Goal: Task Accomplishment & Management: Use online tool/utility

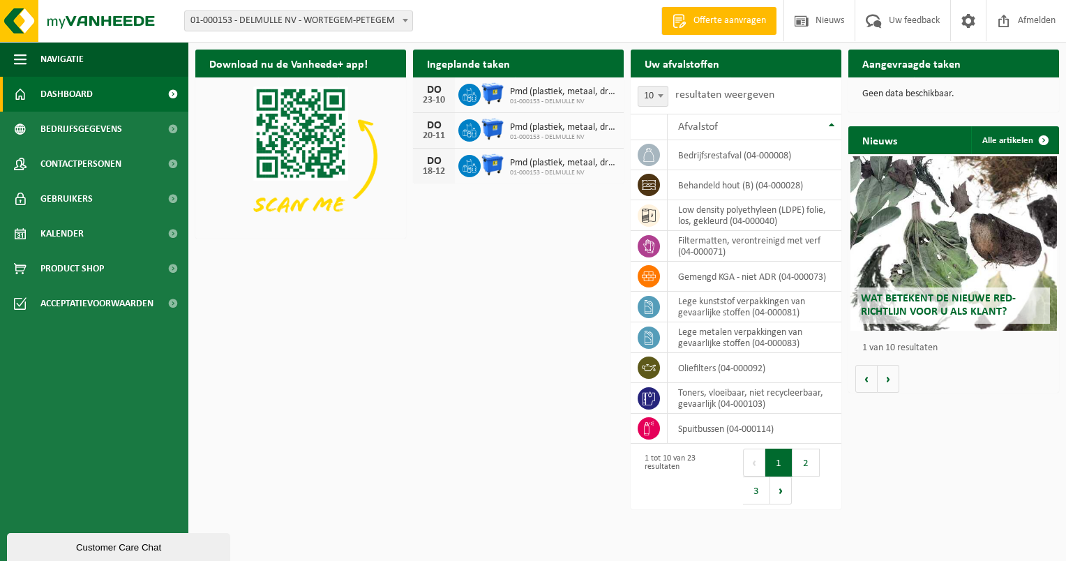
click at [158, 94] on span at bounding box center [172, 94] width 31 height 35
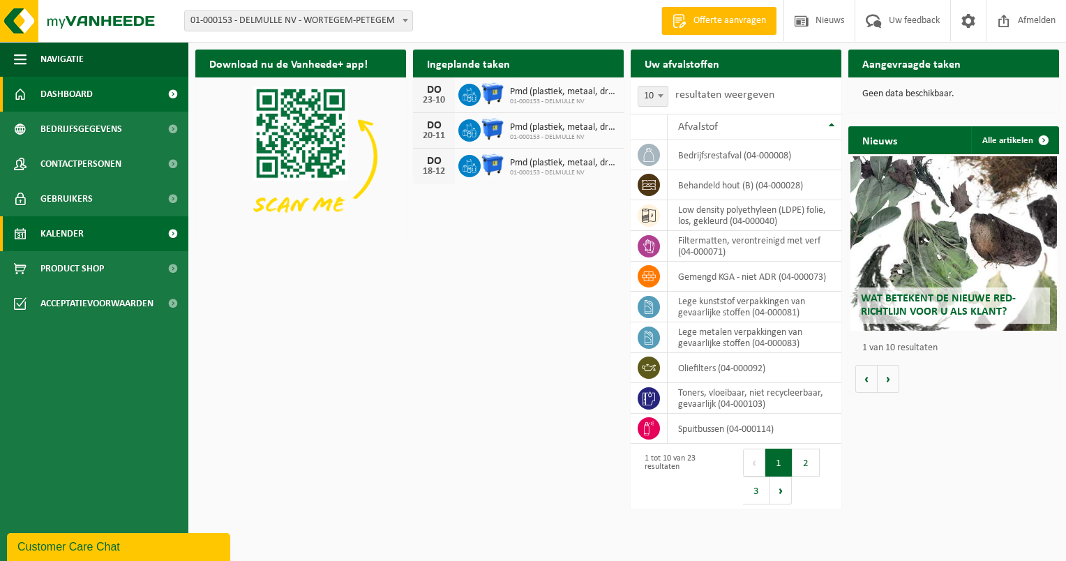
click at [69, 217] on span "Kalender" at bounding box center [61, 233] width 43 height 35
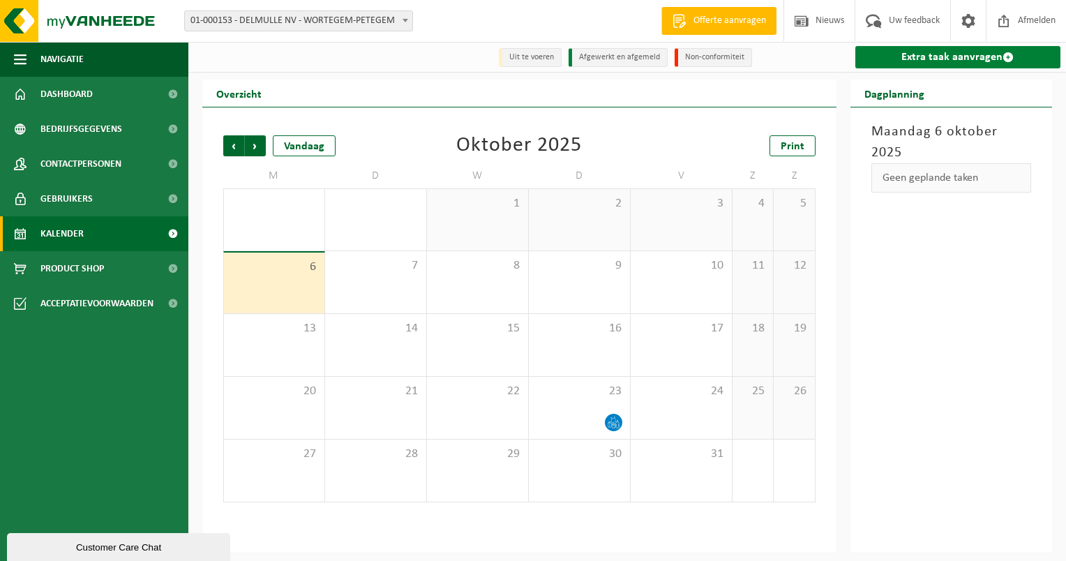
click at [987, 47] on link "Extra taak aanvragen" at bounding box center [958, 57] width 206 height 22
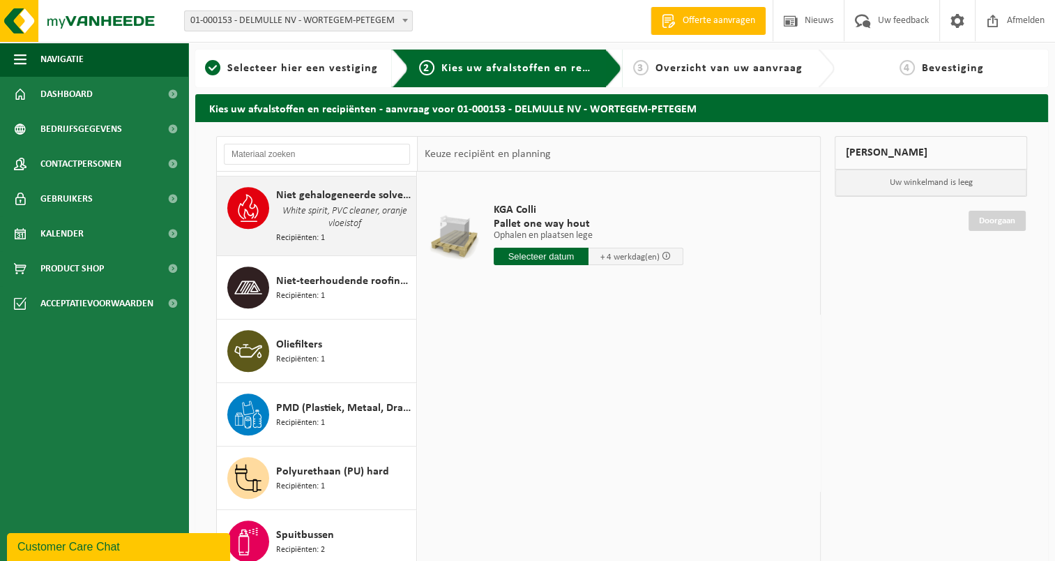
scroll to position [976, 0]
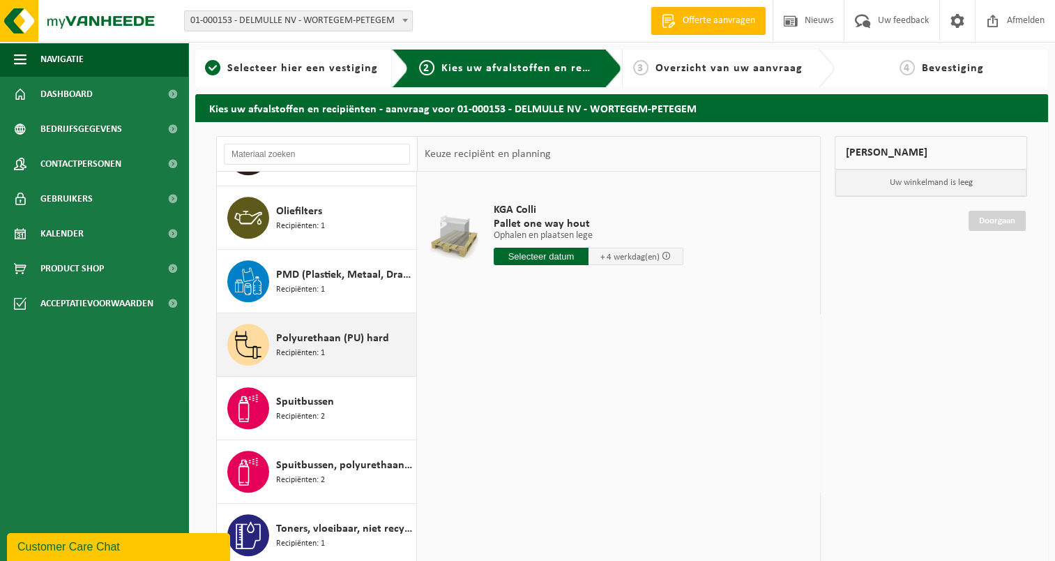
click at [340, 339] on div "Polyurethaan (PU) hard Recipiënten: 1" at bounding box center [344, 345] width 137 height 42
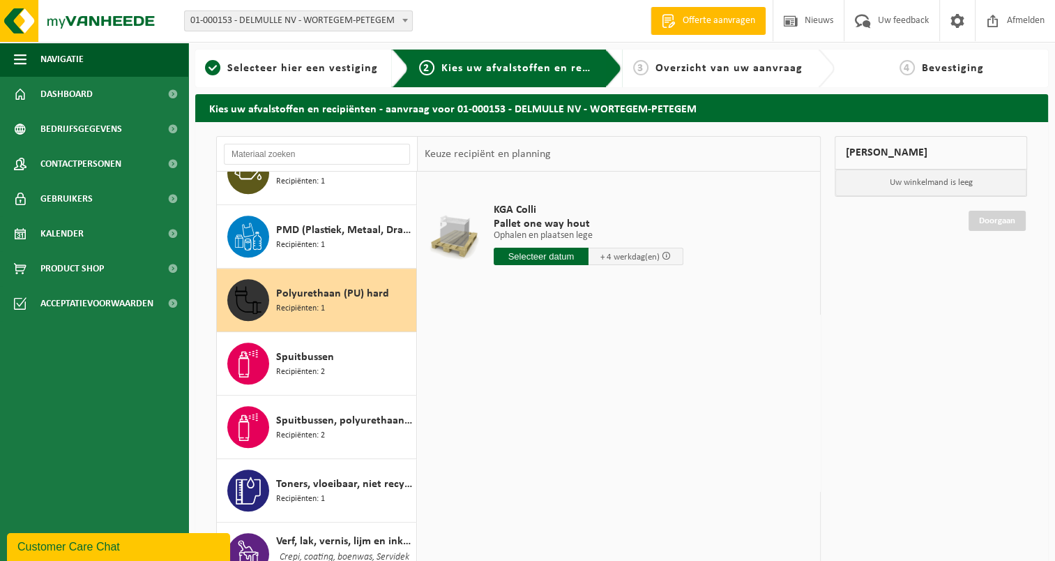
scroll to position [1021, 0]
click at [564, 256] on input "text" at bounding box center [541, 256] width 95 height 17
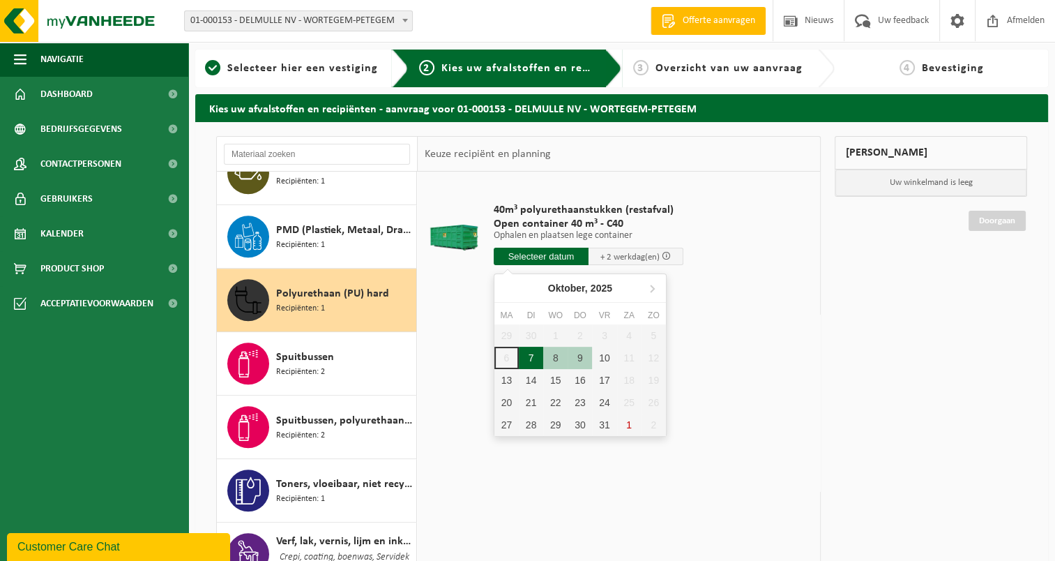
click at [534, 356] on div "7" at bounding box center [531, 358] width 24 height 22
type input "Van 2025-10-07"
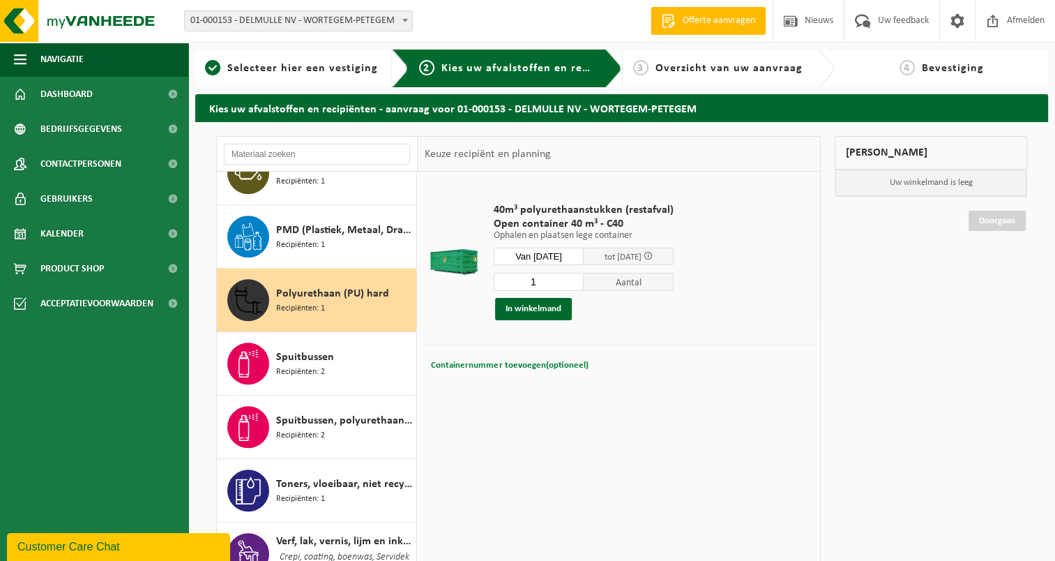
click at [480, 363] on span "Containernummer toevoegen(optioneel)" at bounding box center [509, 365] width 157 height 9
type input "c40-1161"
click at [529, 312] on button "In winkelmand" at bounding box center [533, 309] width 77 height 22
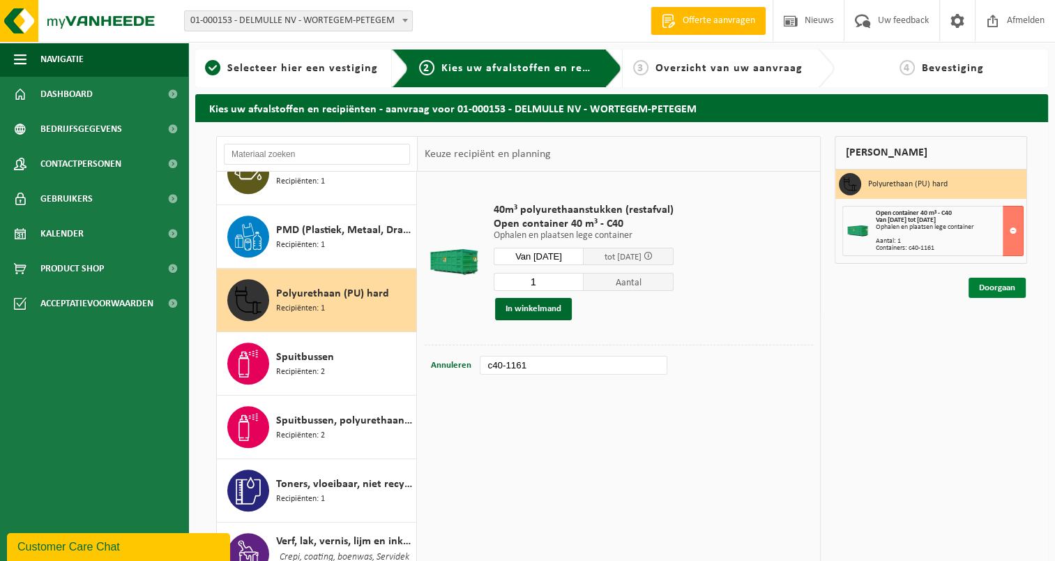
click at [1008, 286] on link "Doorgaan" at bounding box center [997, 288] width 57 height 20
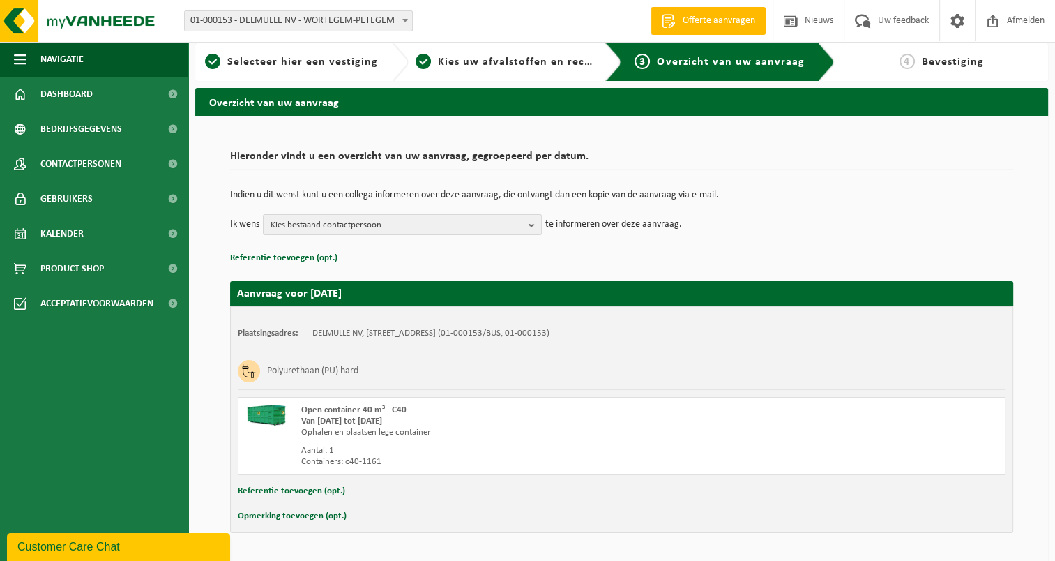
scroll to position [47, 0]
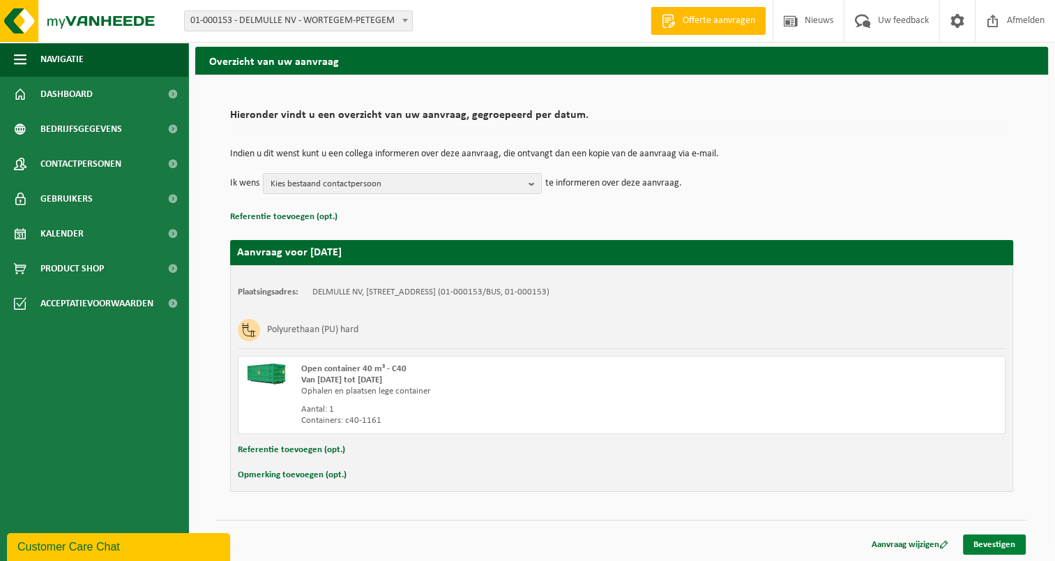
click at [984, 540] on link "Bevestigen" at bounding box center [994, 544] width 63 height 20
